Goal: Transaction & Acquisition: Purchase product/service

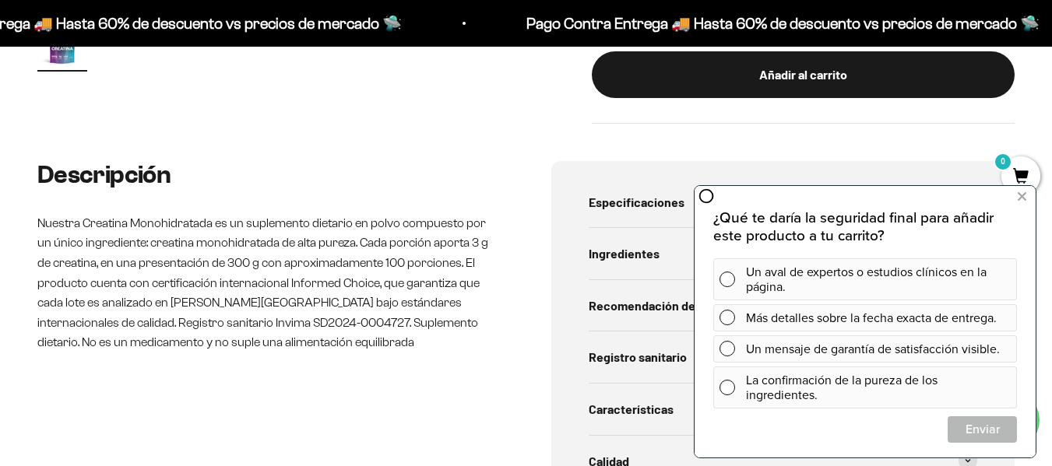
scroll to position [623, 0]
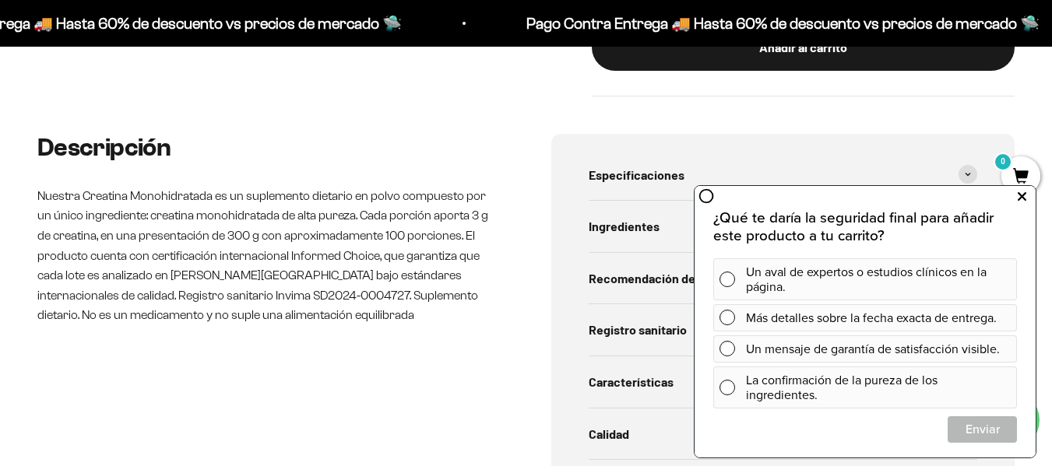
click at [1023, 193] on icon at bounding box center [1021, 197] width 9 height 20
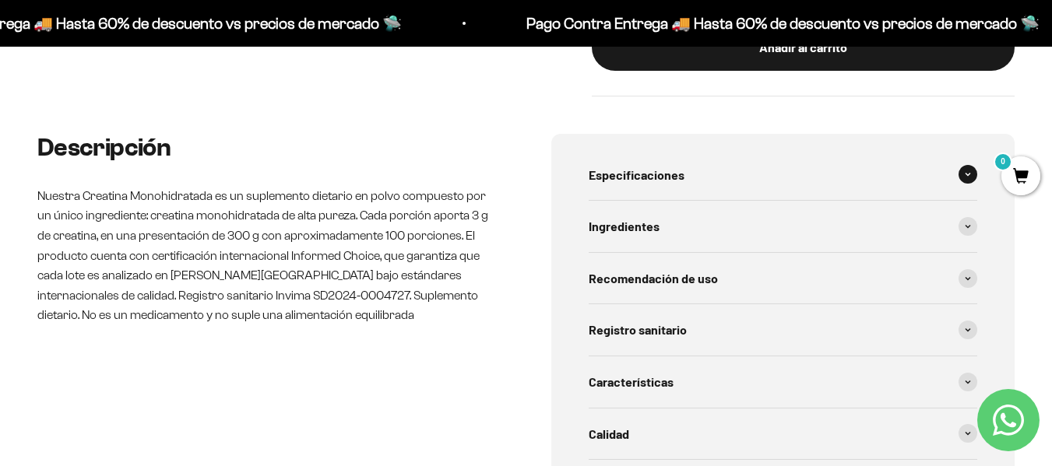
click at [964, 174] on span at bounding box center [967, 174] width 19 height 19
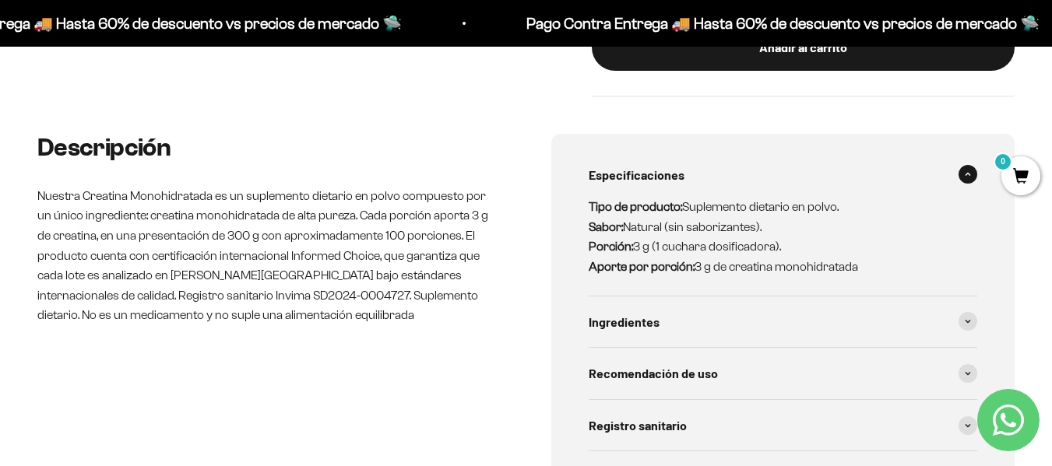
scroll to position [701, 0]
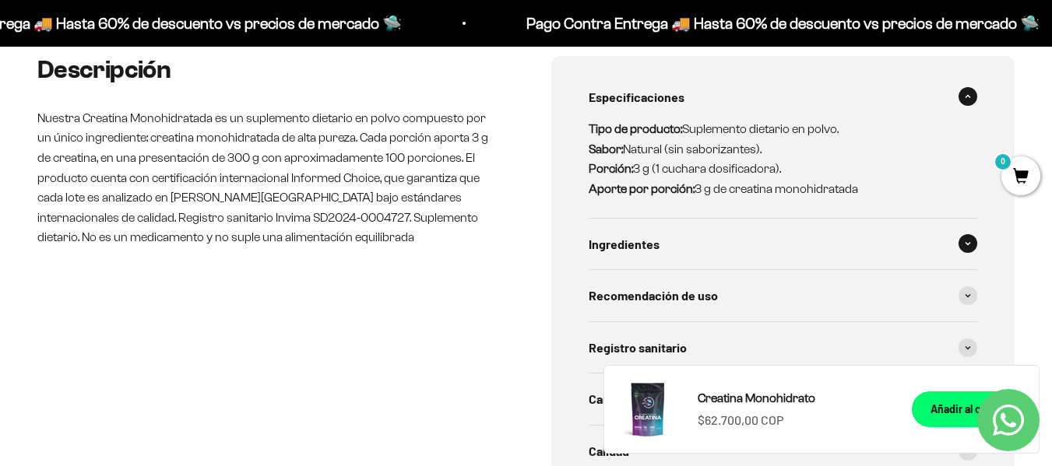
click at [972, 241] on span at bounding box center [967, 243] width 19 height 19
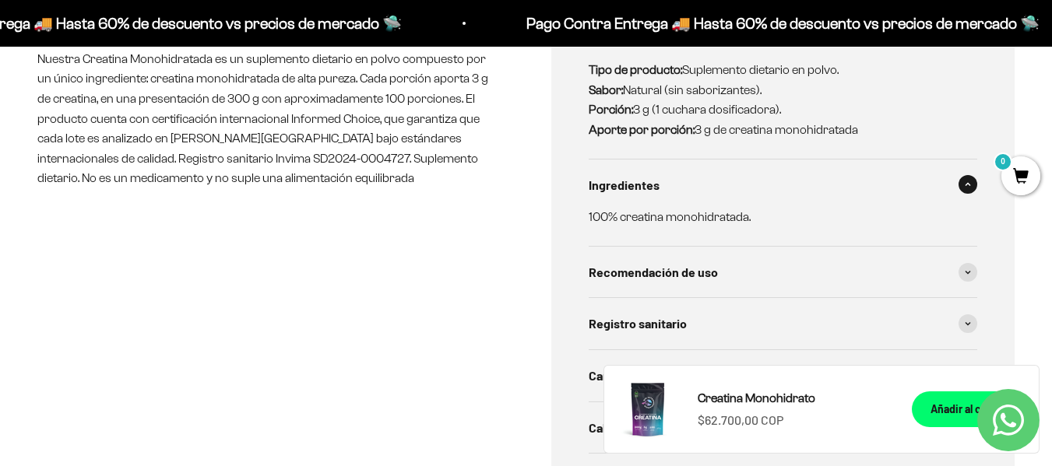
scroll to position [856, 0]
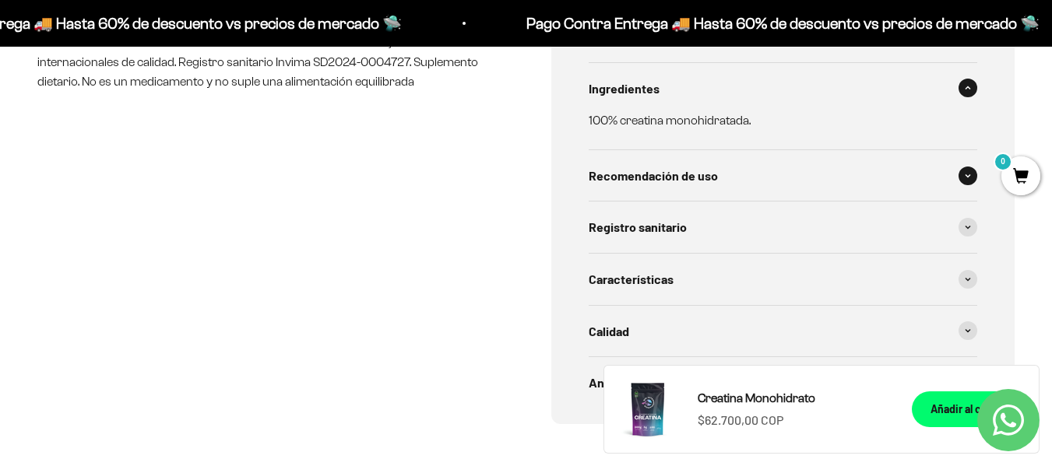
click at [963, 181] on span at bounding box center [967, 176] width 19 height 19
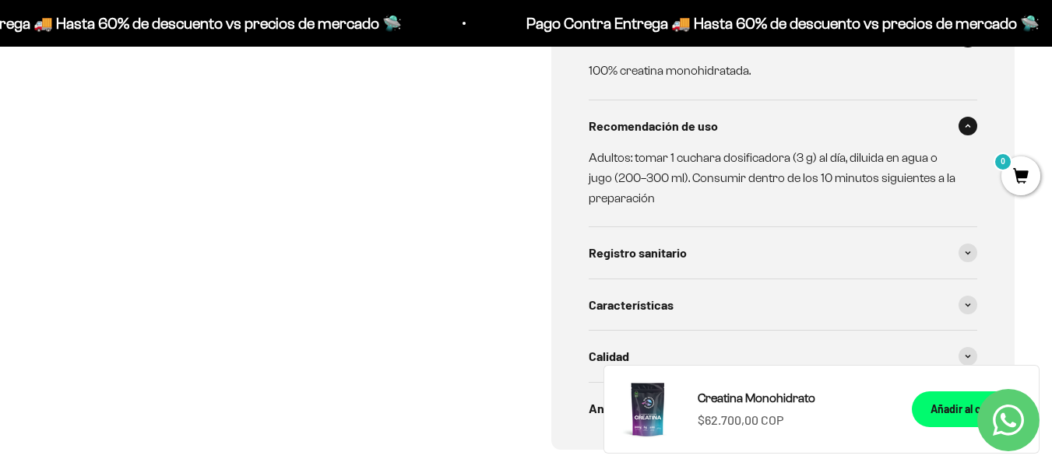
scroll to position [934, 0]
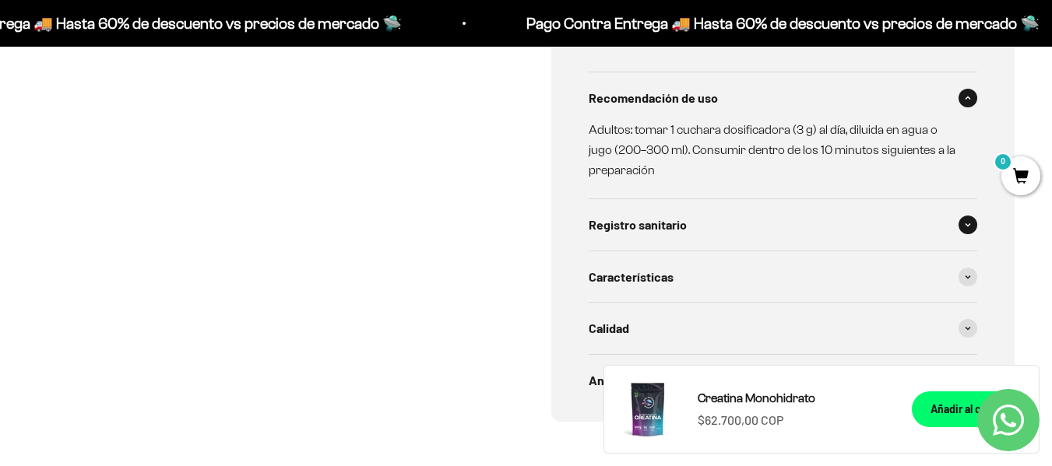
click at [961, 229] on span at bounding box center [967, 225] width 19 height 19
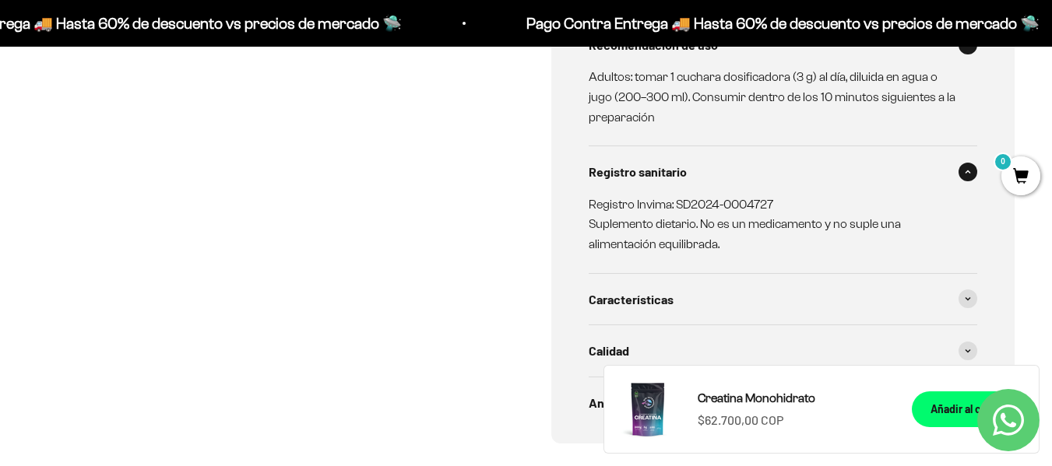
scroll to position [1090, 0]
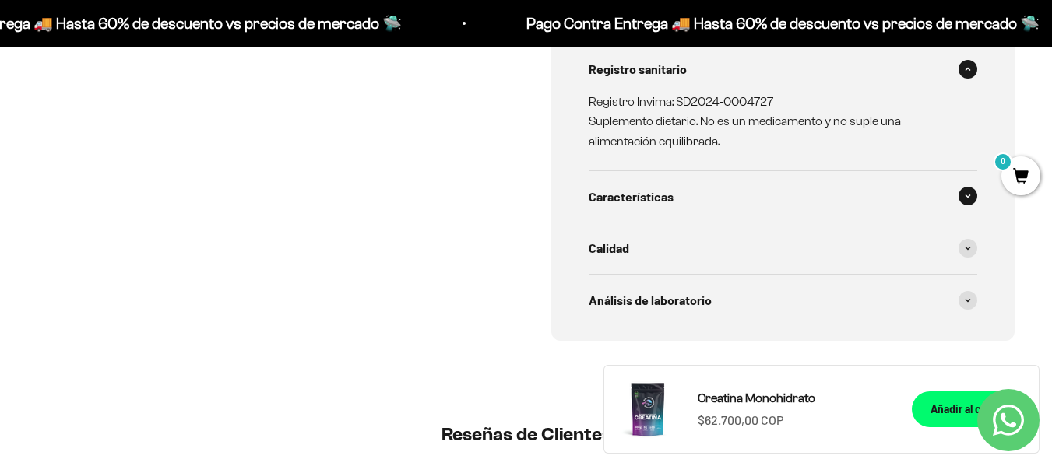
click at [968, 198] on icon at bounding box center [967, 196] width 5 height 2
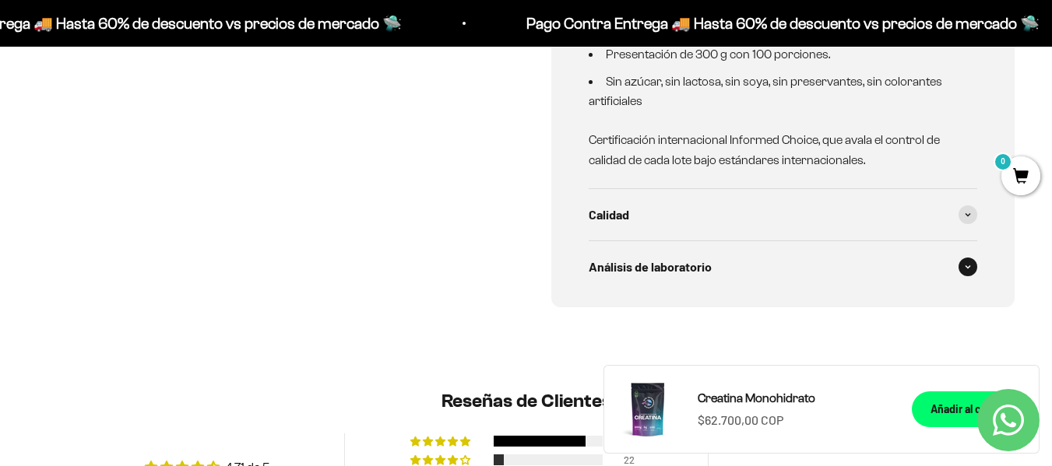
scroll to position [1323, 0]
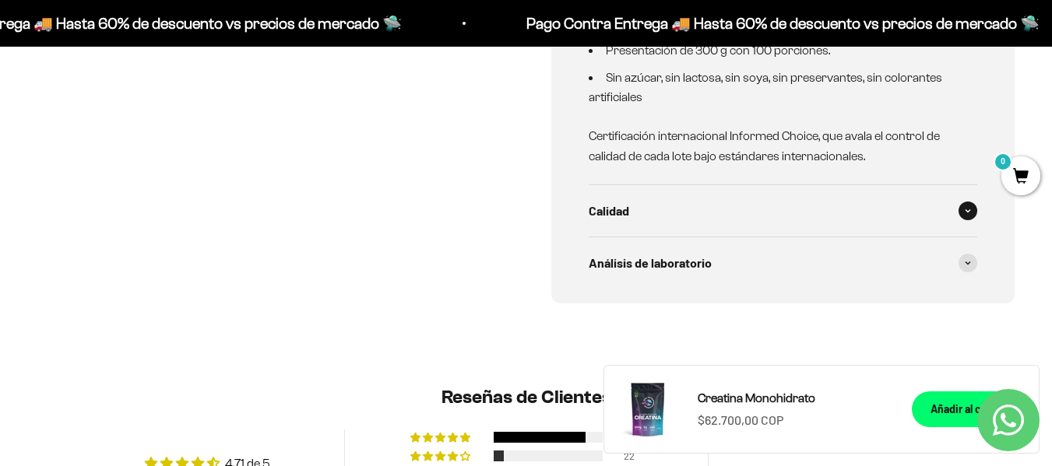
click at [964, 210] on span at bounding box center [967, 211] width 19 height 19
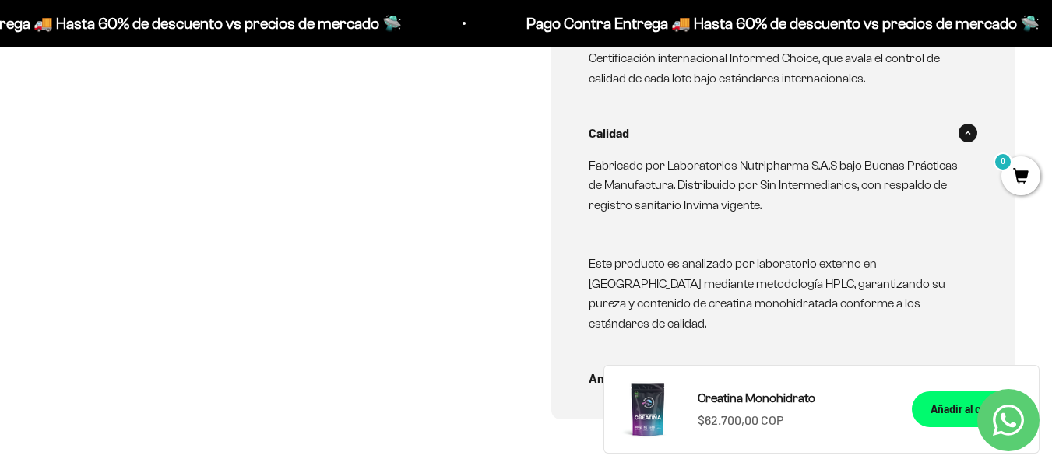
scroll to position [1479, 0]
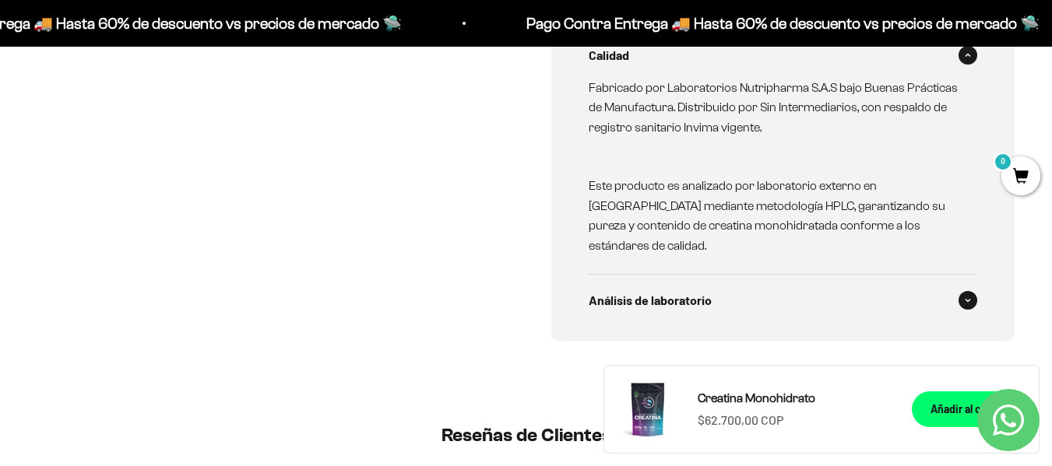
click at [968, 298] on icon at bounding box center [967, 300] width 6 height 5
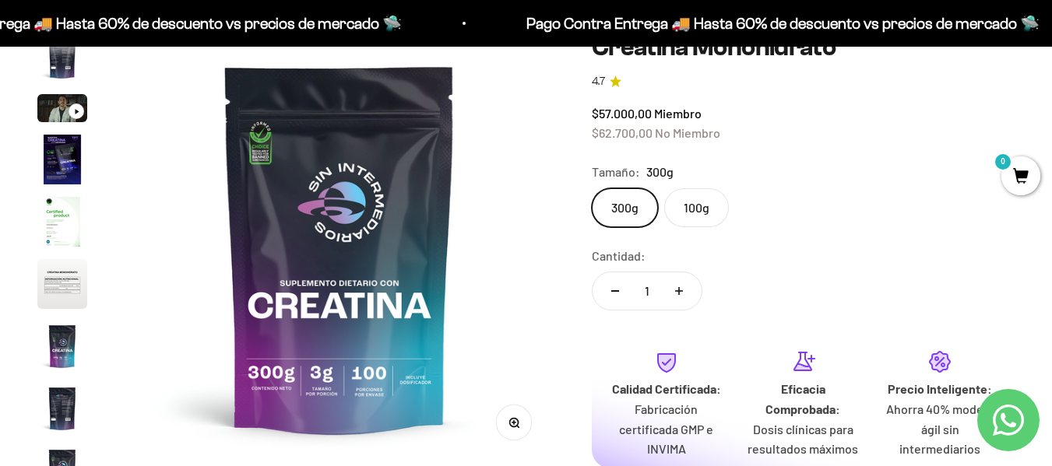
scroll to position [0, 0]
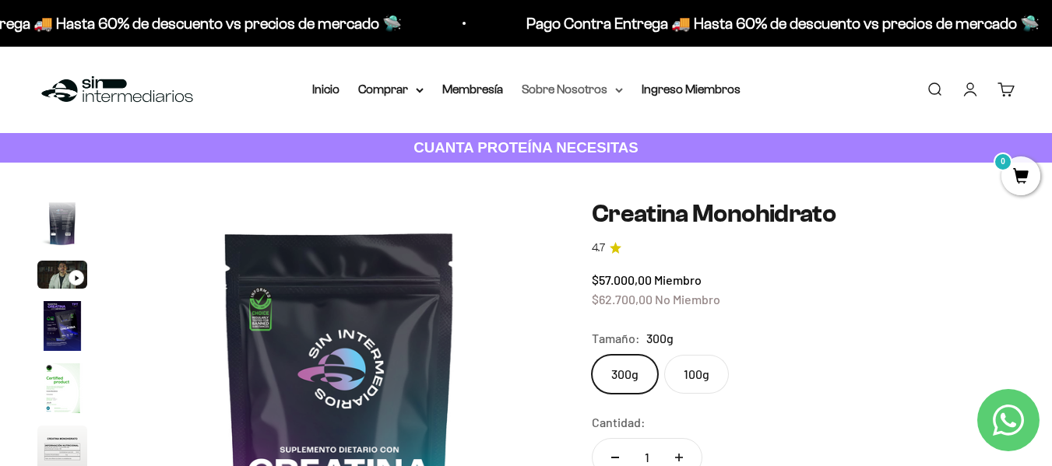
click at [620, 88] on icon at bounding box center [619, 90] width 8 height 5
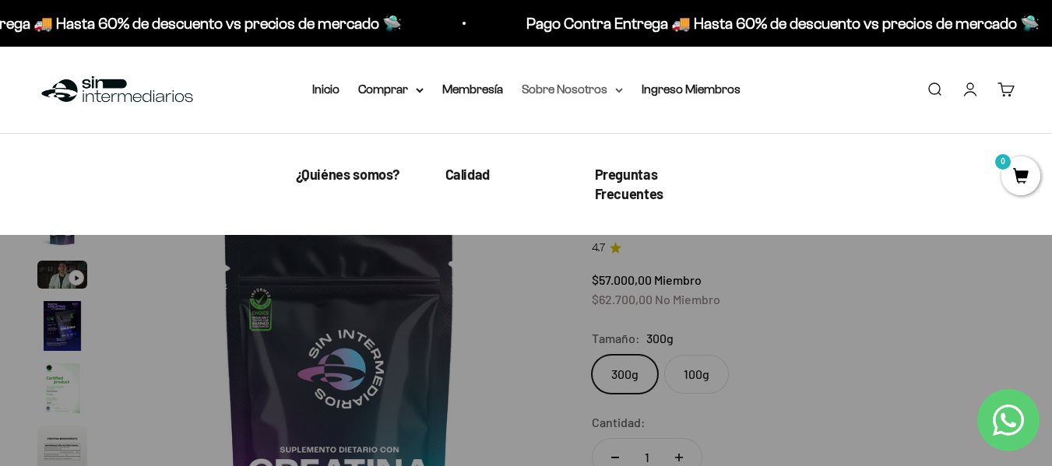
click at [615, 93] on icon at bounding box center [619, 90] width 8 height 5
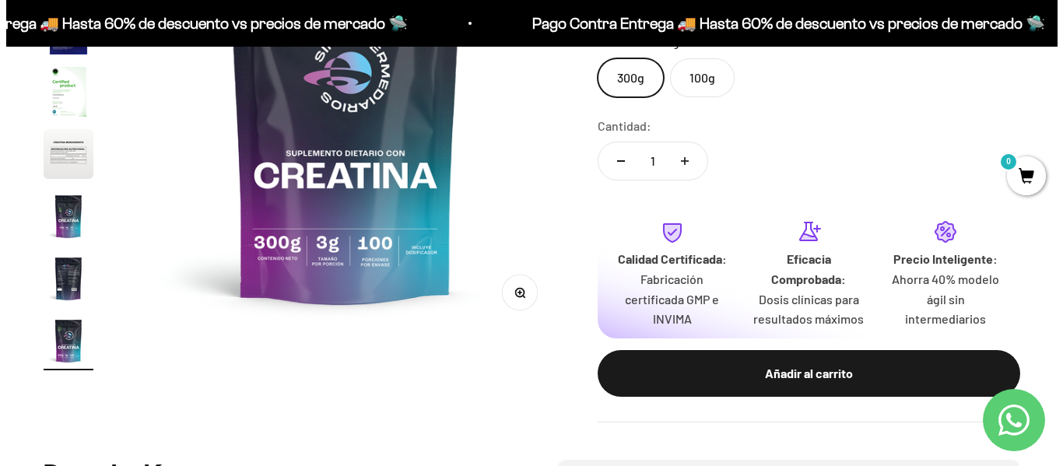
scroll to position [311, 0]
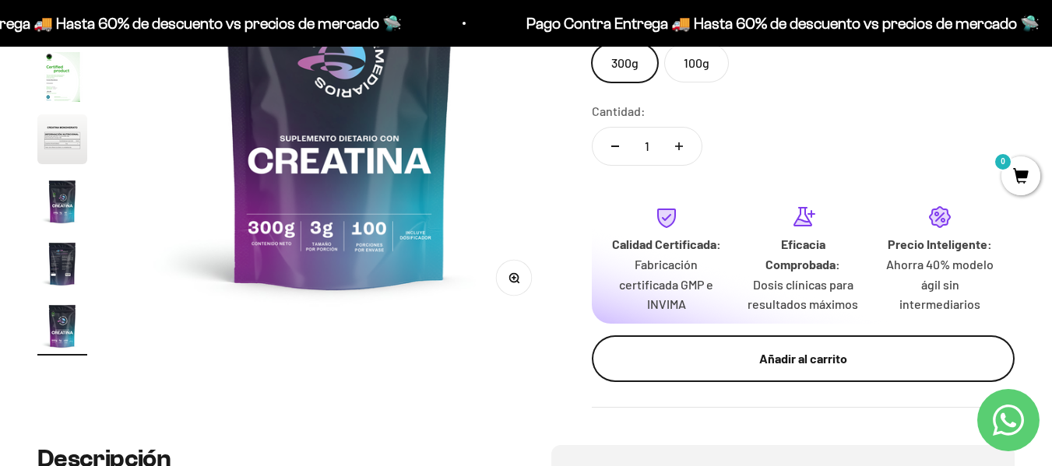
click at [863, 371] on button "Añadir al carrito" at bounding box center [803, 358] width 423 height 47
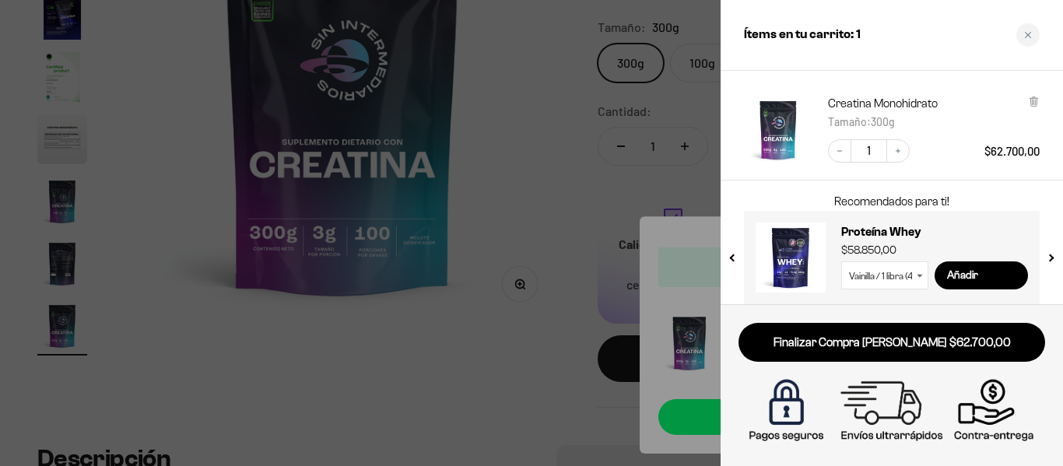
scroll to position [90, 0]
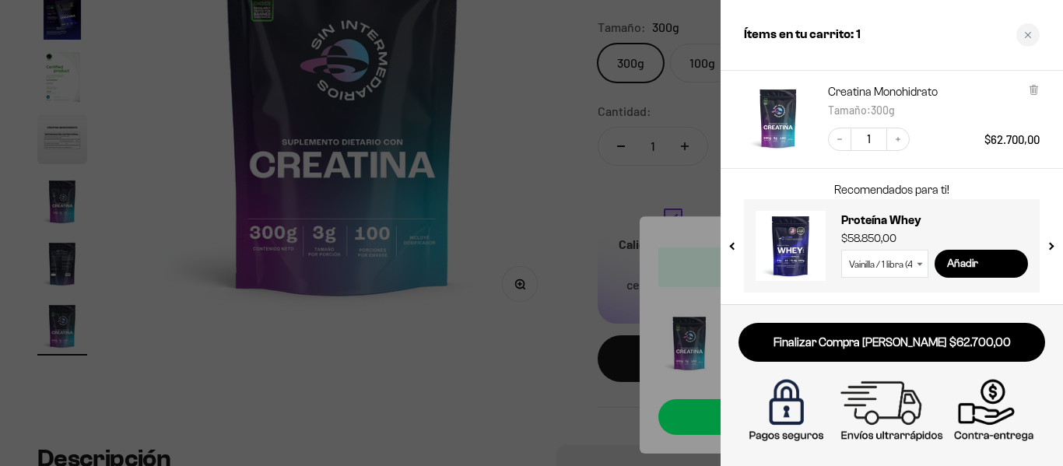
click at [919, 265] on icon at bounding box center [920, 264] width 6 height 4
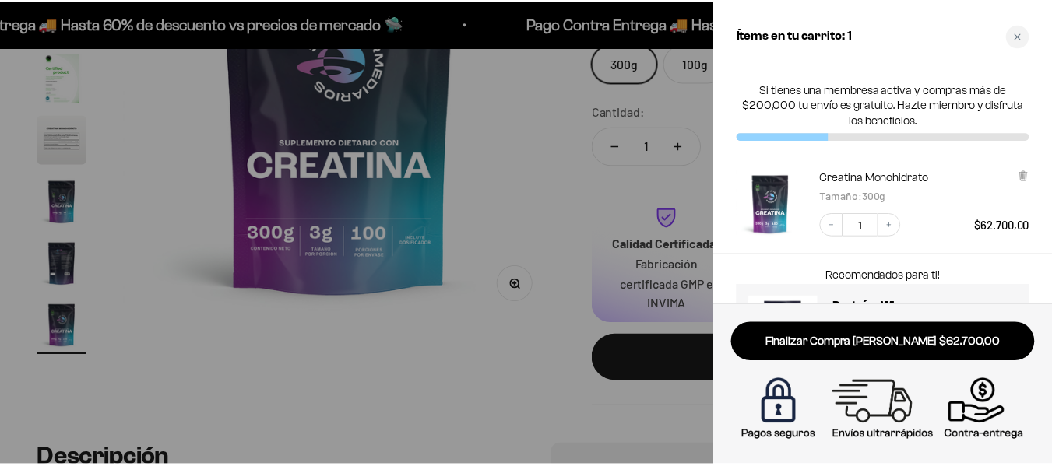
scroll to position [0, 0]
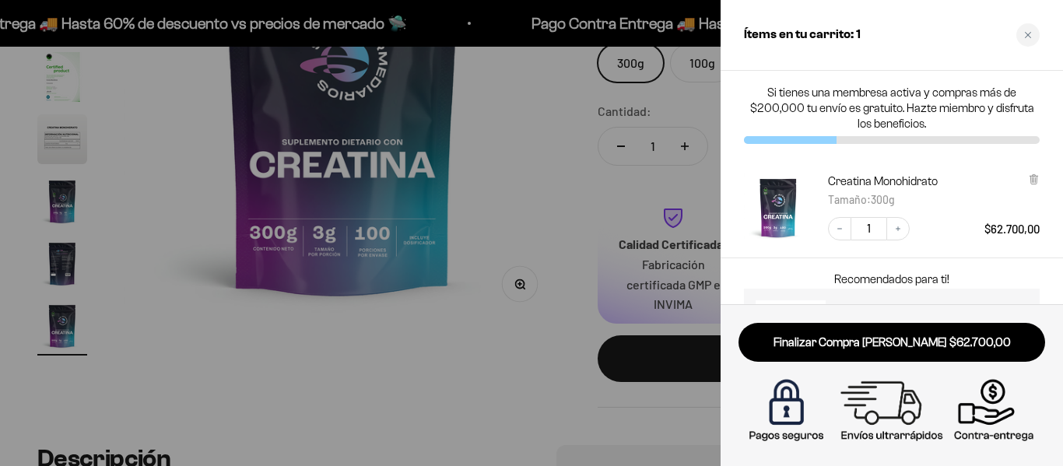
click at [876, 122] on p "Si tienes una membresa activa y compras más de $200,000 tu envío es gratuito. H…" at bounding box center [892, 108] width 296 height 47
click at [1032, 40] on div "Close cart" at bounding box center [1028, 34] width 23 height 23
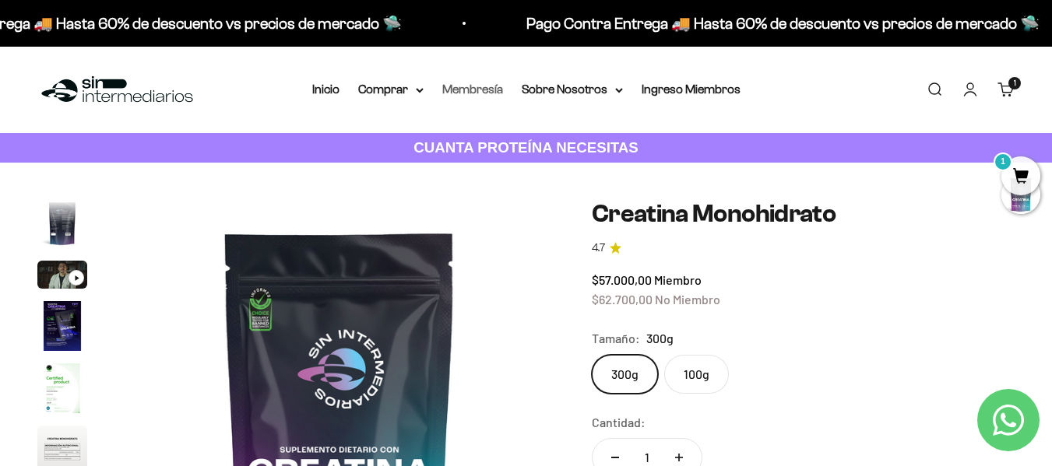
click at [475, 93] on link "Membresía" at bounding box center [472, 89] width 61 height 13
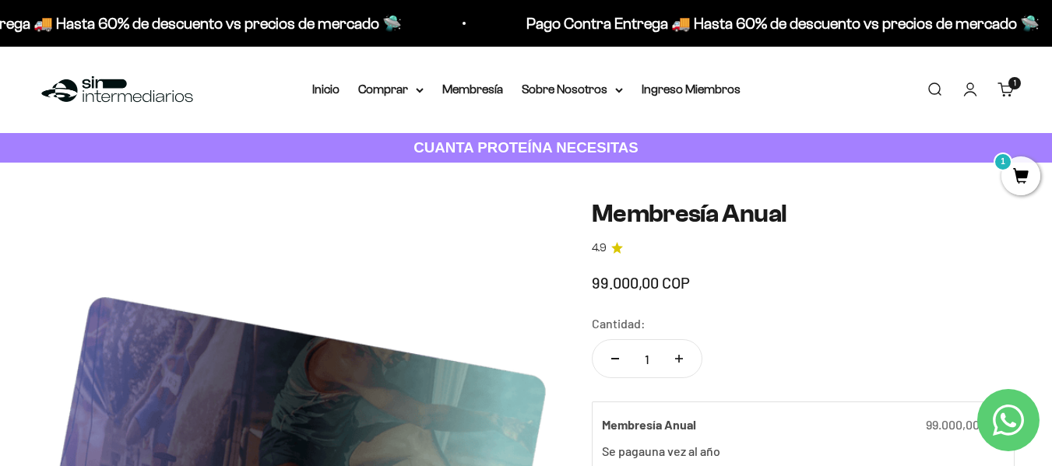
click at [1012, 89] on link "Carrito 1 artículo 1" at bounding box center [1005, 89] width 17 height 17
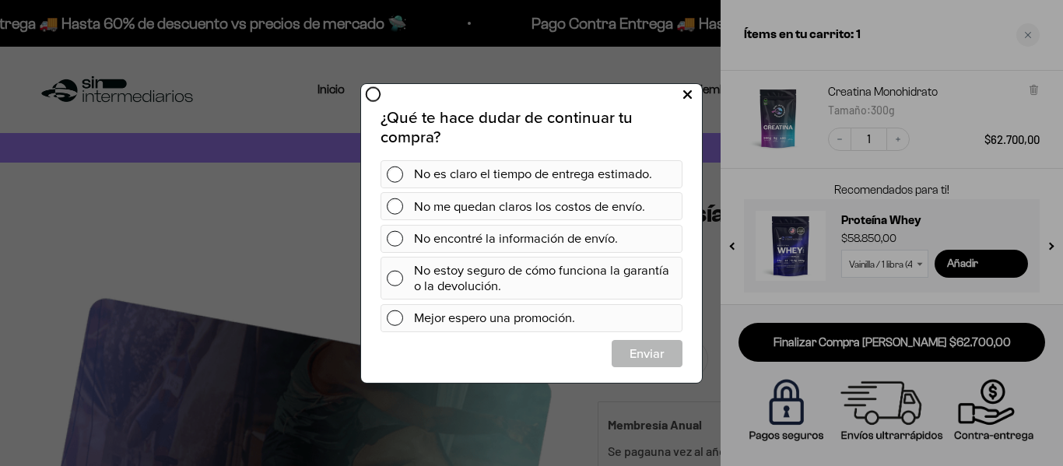
click at [692, 92] on button at bounding box center [687, 95] width 29 height 26
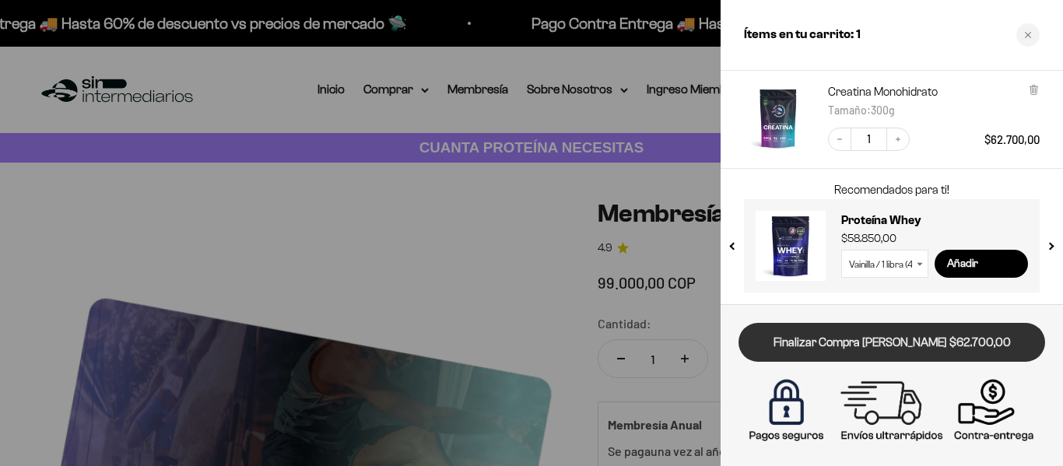
click at [901, 343] on link "Finalizar Compra [PERSON_NAME] $62.700,00" at bounding box center [892, 343] width 307 height 40
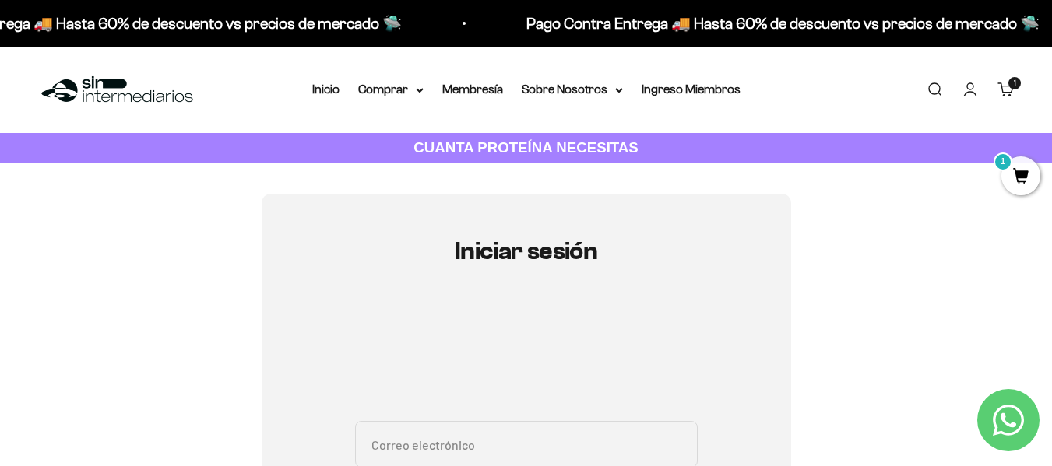
scroll to position [78, 0]
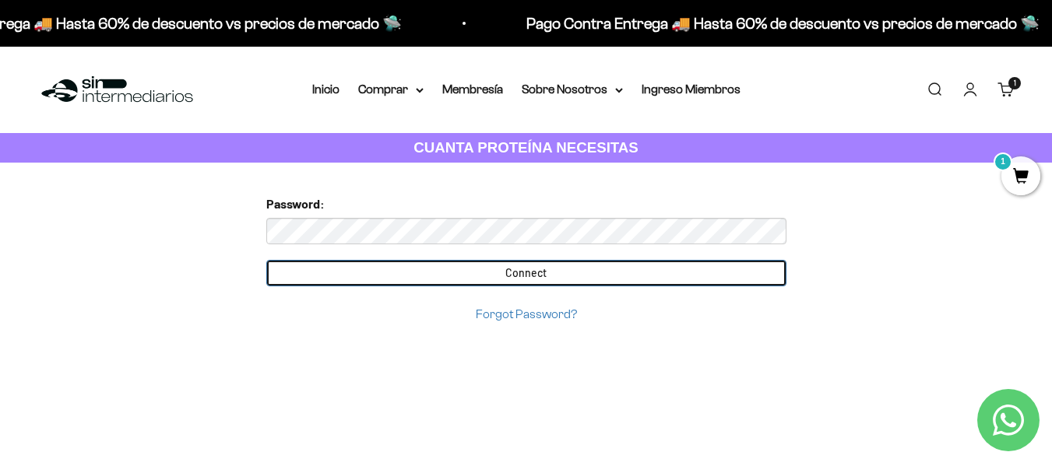
click at [564, 279] on input "Connect" at bounding box center [526, 273] width 520 height 26
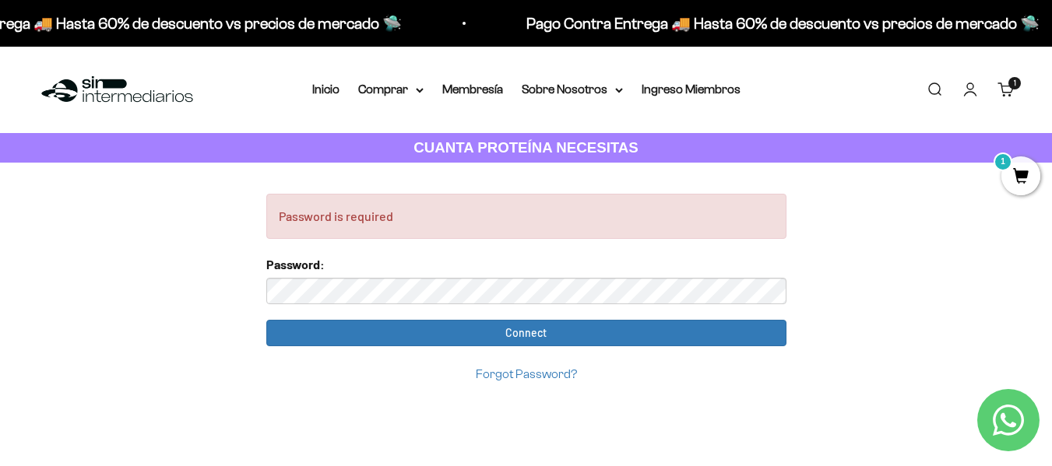
click at [537, 383] on div "Forgot Password?" at bounding box center [526, 374] width 520 height 21
click at [539, 371] on link "Forgot Password?" at bounding box center [526, 373] width 101 height 13
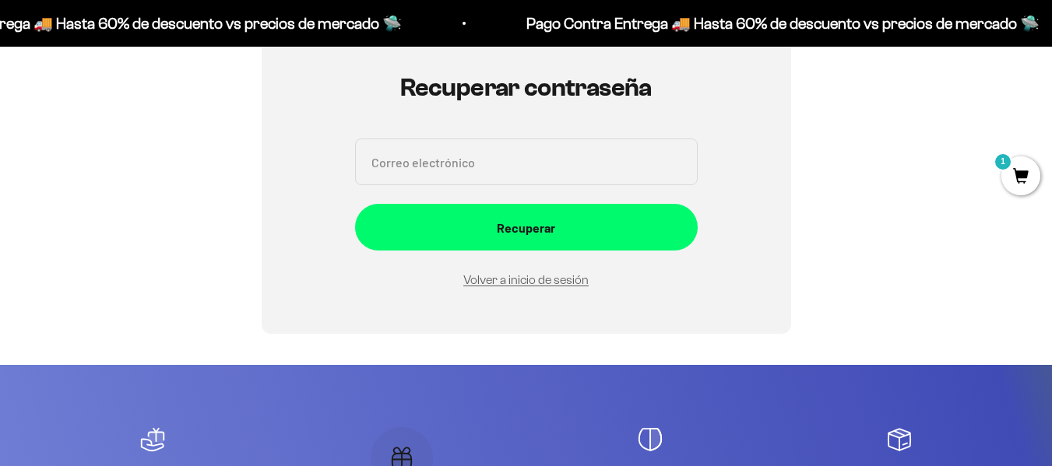
scroll to position [175, 0]
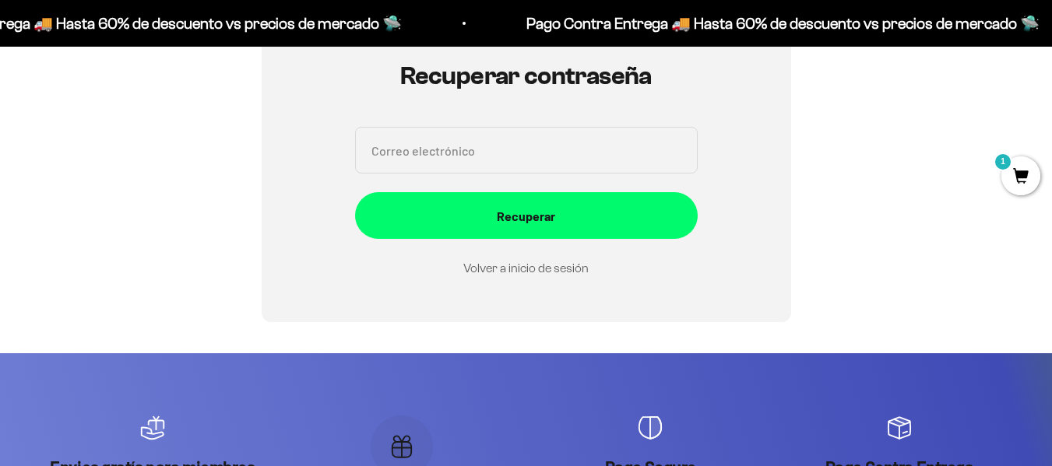
click at [562, 271] on link "Volver a inicio de sesión" at bounding box center [525, 268] width 125 height 13
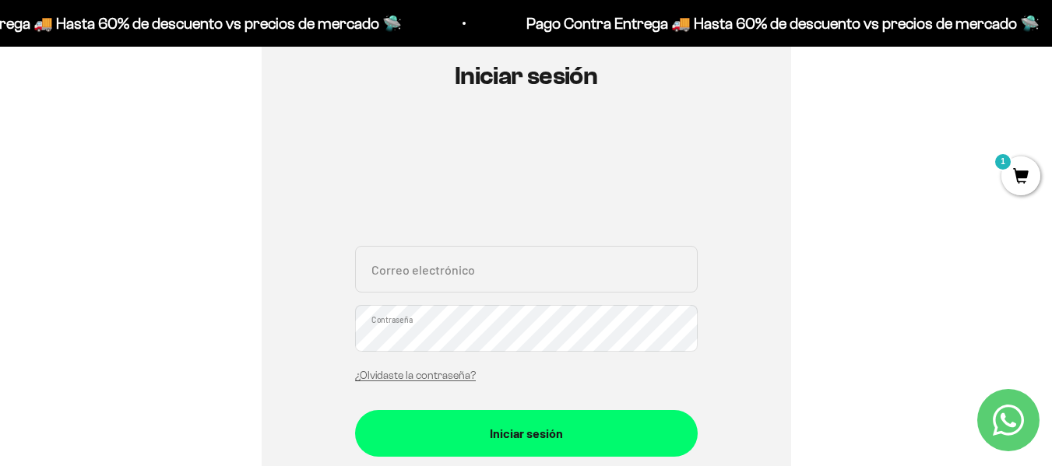
click at [499, 251] on input "Correo electrónico" at bounding box center [526, 269] width 343 height 47
type input "jhenniferprojas@gmail.com"
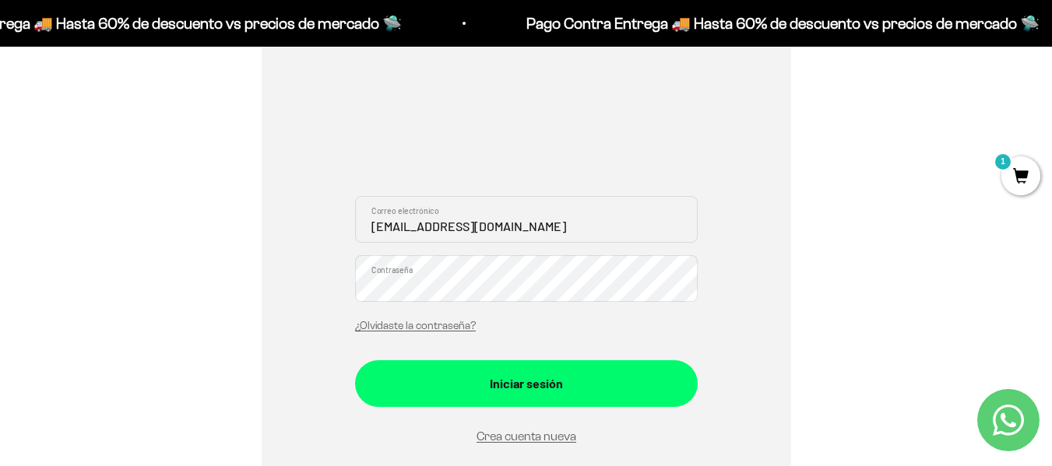
scroll to position [253, 0]
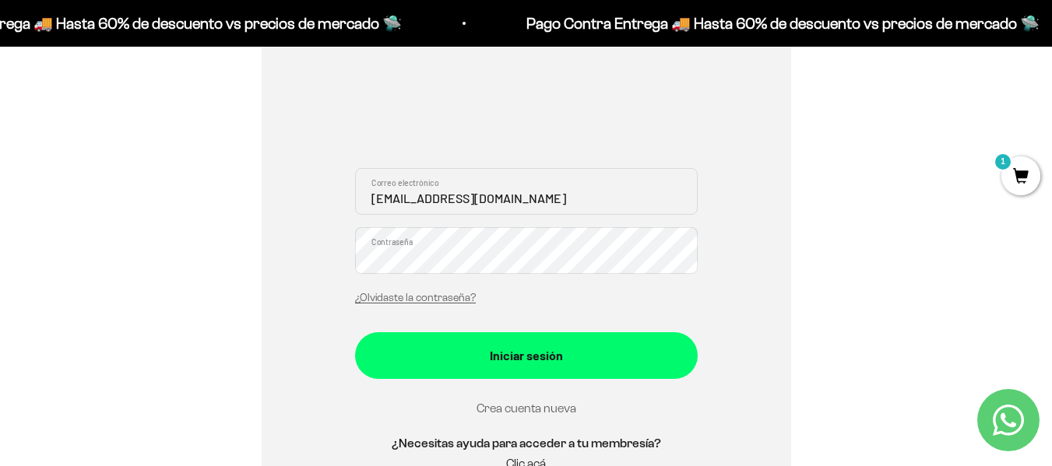
click at [531, 407] on link "Crea cuenta nueva" at bounding box center [526, 408] width 100 height 13
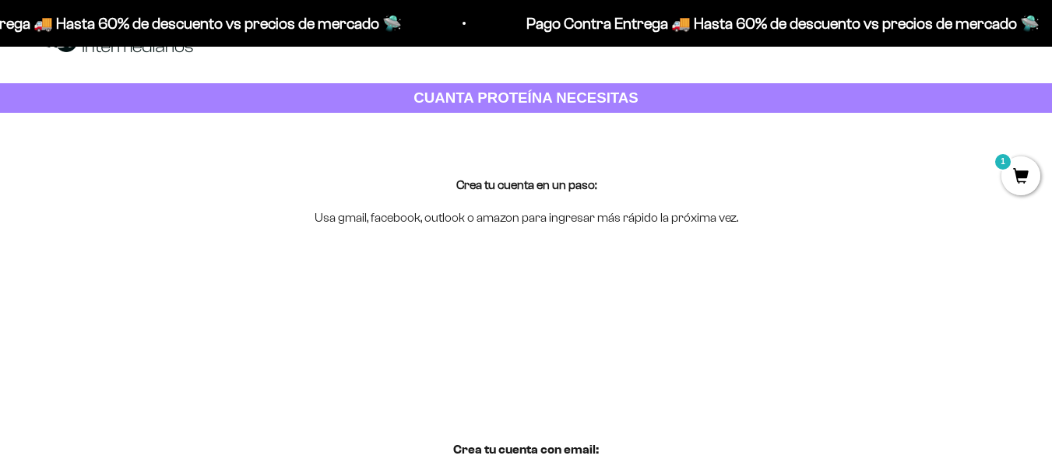
scroll to position [78, 0]
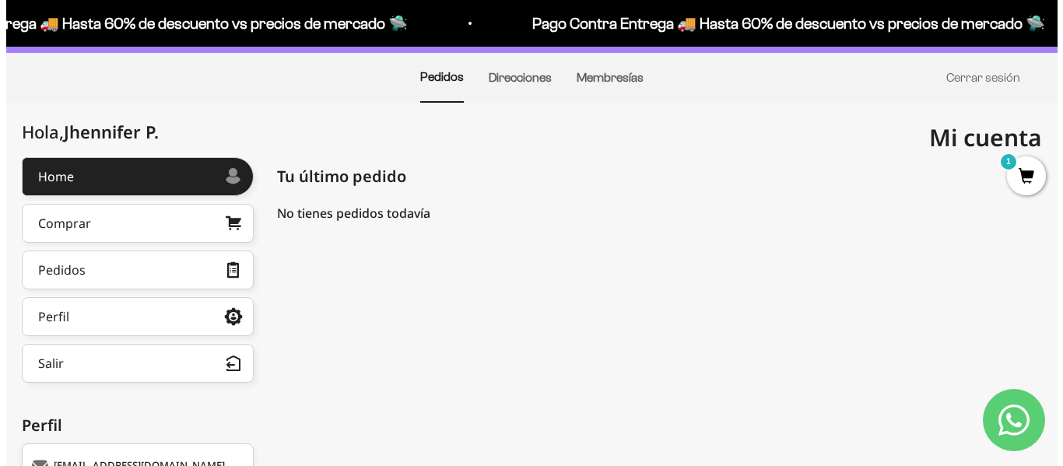
scroll to position [66, 0]
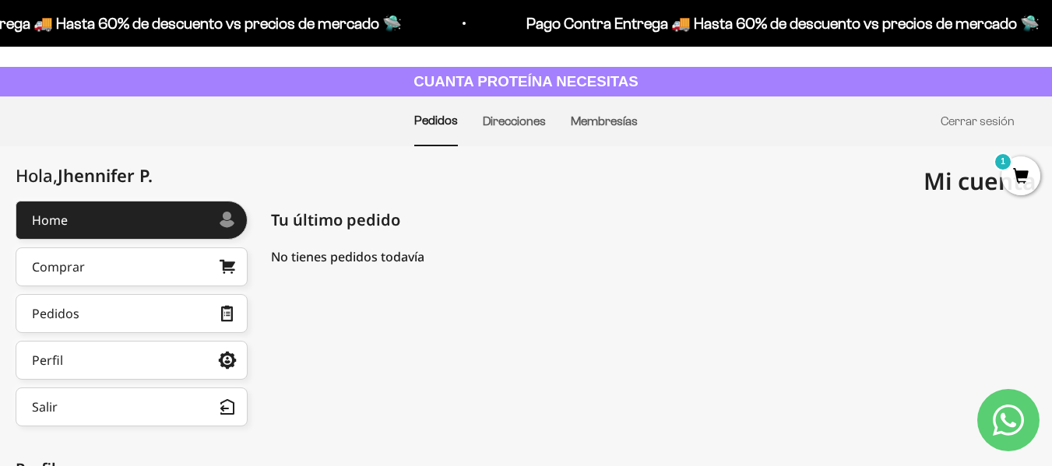
click at [1020, 177] on span "1" at bounding box center [1020, 175] width 39 height 39
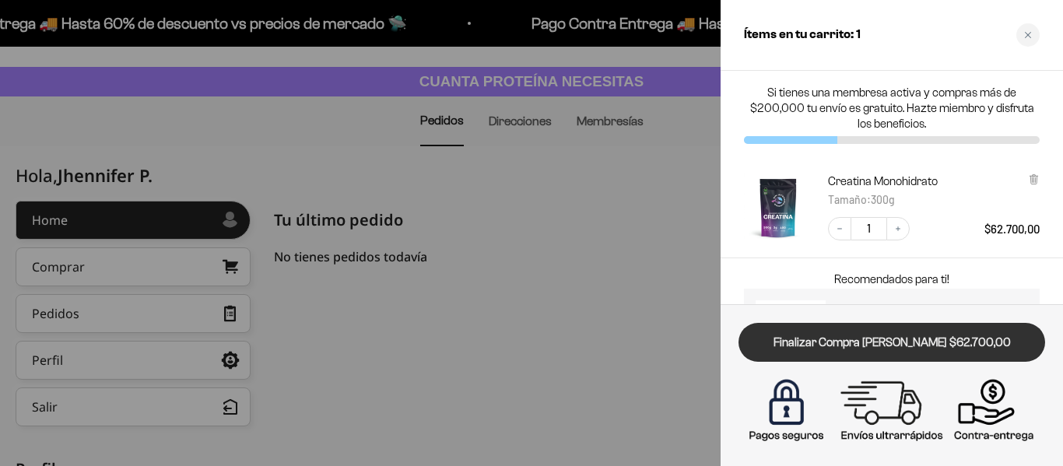
click at [900, 339] on link "Finalizar Compra [PERSON_NAME] $62.700,00" at bounding box center [892, 343] width 307 height 40
